Goal: Find contact information: Find contact information

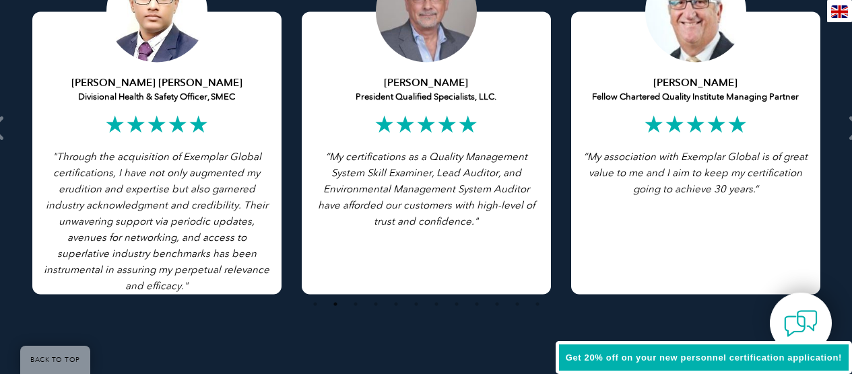
scroll to position [3320, 0]
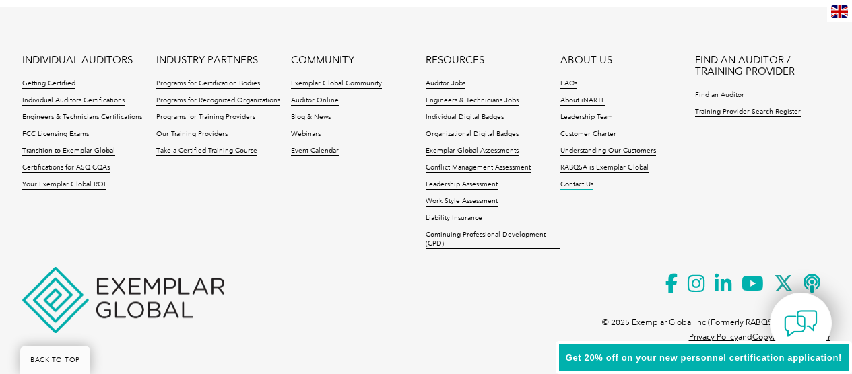
click at [578, 184] on link "Contact Us" at bounding box center [576, 184] width 33 height 9
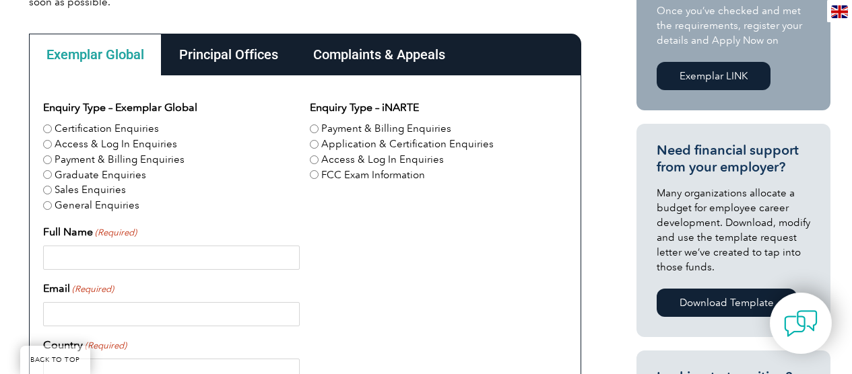
scroll to position [384, 0]
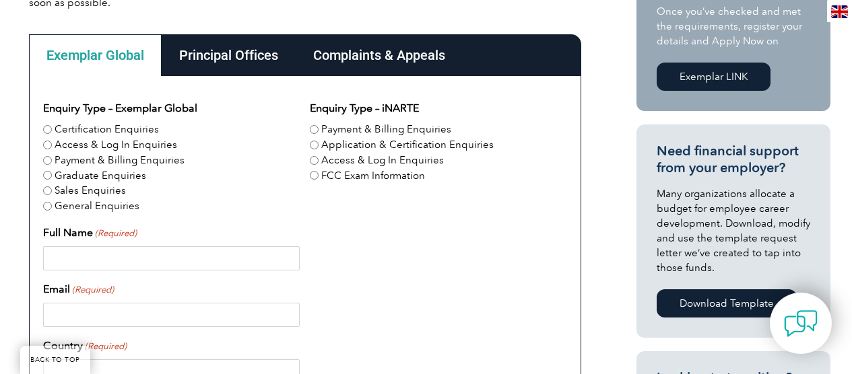
click at [266, 54] on div "Principal Offices" at bounding box center [229, 55] width 134 height 42
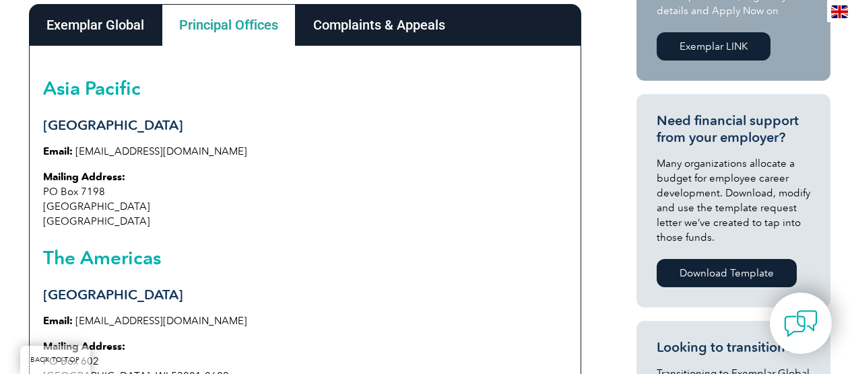
scroll to position [415, 0]
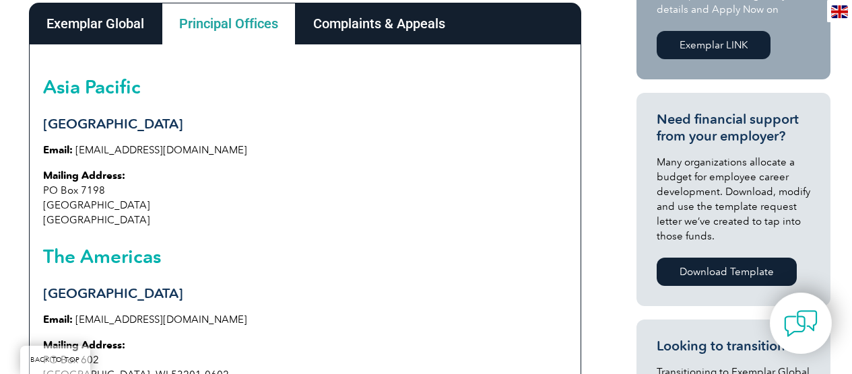
click at [411, 32] on div "Complaints & Appeals" at bounding box center [379, 24] width 167 height 42
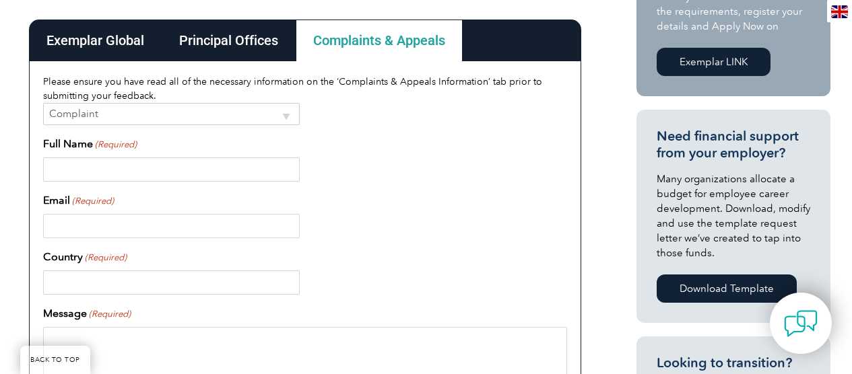
scroll to position [313, 0]
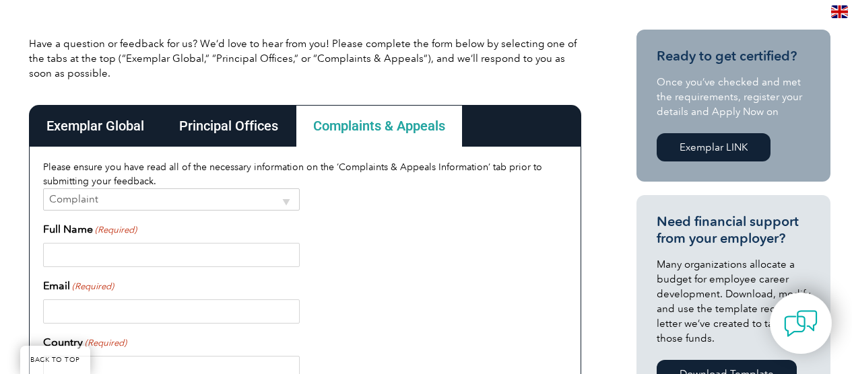
click at [265, 128] on div "Principal Offices" at bounding box center [229, 126] width 134 height 42
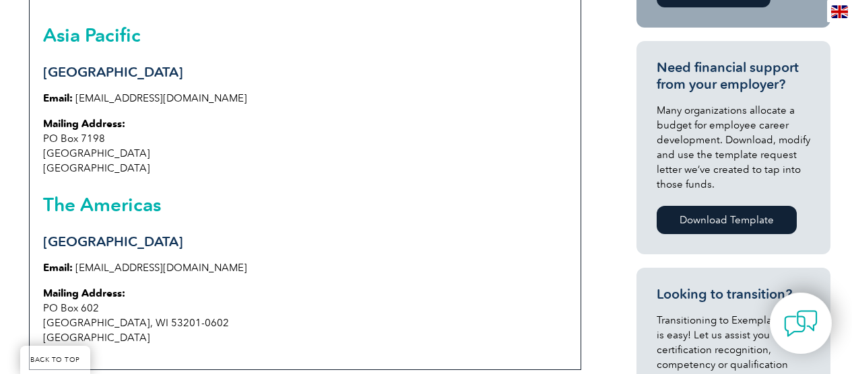
scroll to position [477, 0]
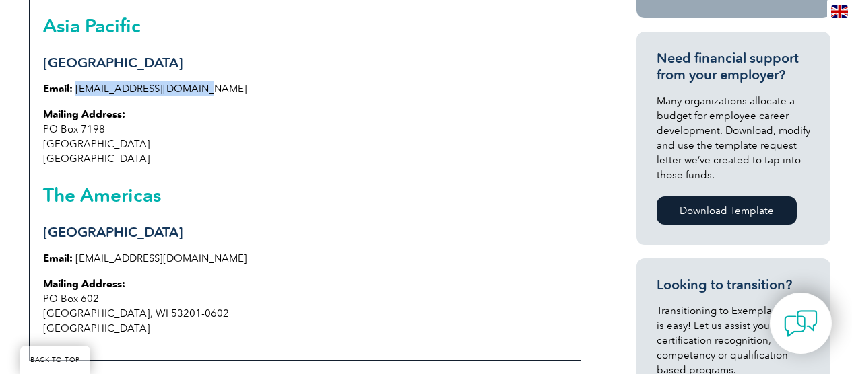
drag, startPoint x: 205, startPoint y: 90, endPoint x: 75, endPoint y: 90, distance: 130.6
click at [75, 90] on p "Email: [EMAIL_ADDRESS][DOMAIN_NAME]" at bounding box center [305, 88] width 524 height 15
copy link "[EMAIL_ADDRESS][DOMAIN_NAME]"
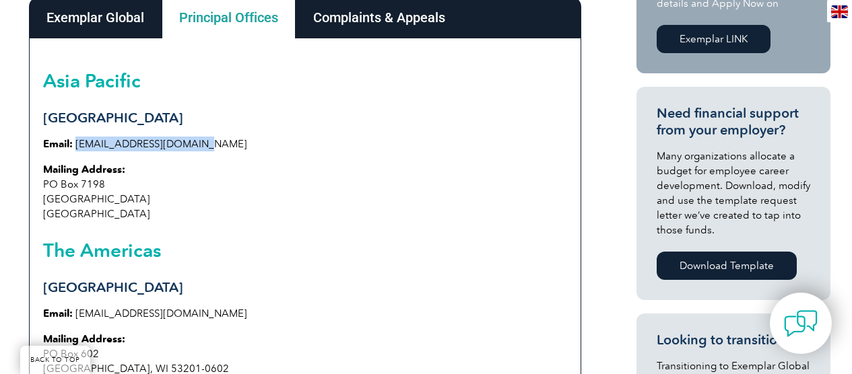
scroll to position [41, 0]
